Goal: Transaction & Acquisition: Purchase product/service

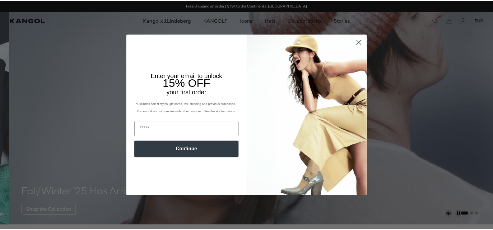
scroll to position [0, 128]
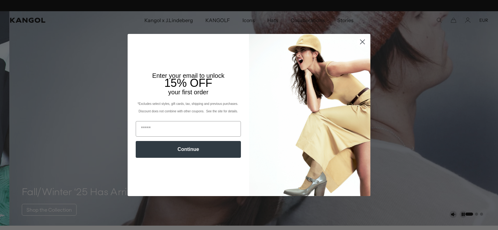
click at [357, 41] on circle "Close dialog" at bounding box center [362, 42] width 10 height 10
click at [362, 41] on circle "Close dialog" at bounding box center [362, 42] width 10 height 10
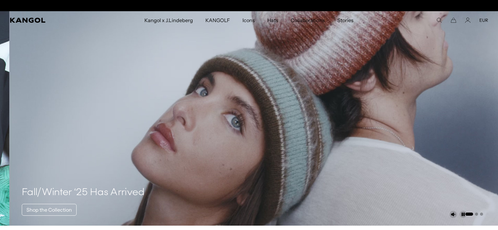
click at [361, 53] on icon "Close dialog" at bounding box center [362, 58] width 11 height 11
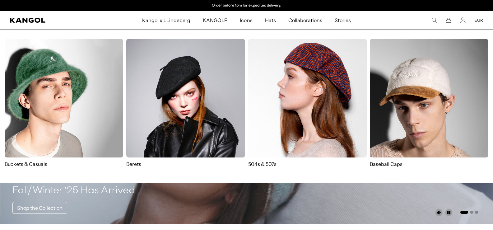
click at [298, 80] on img at bounding box center [307, 98] width 118 height 118
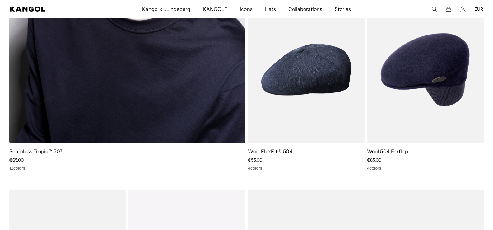
scroll to position [622, 0]
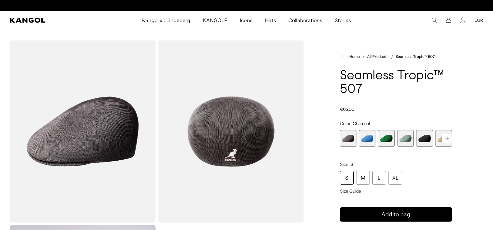
scroll to position [0, 128]
